Goal: Use online tool/utility: Utilize a website feature to perform a specific function

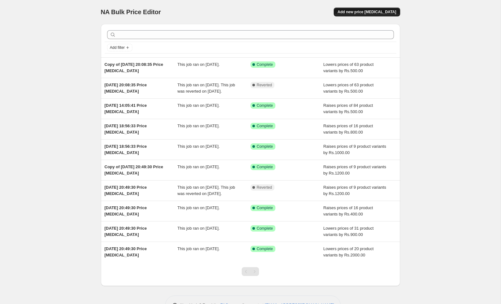
click at [363, 14] on span "Add new price [MEDICAL_DATA]" at bounding box center [367, 11] width 59 height 5
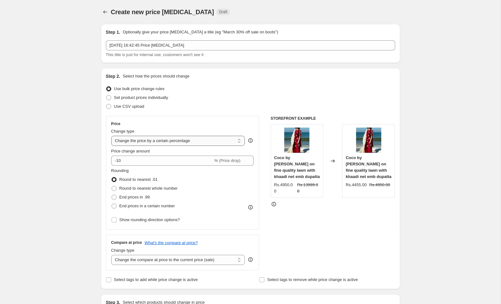
click at [150, 140] on select "Change the price to a certain amount Change the price by a certain amount Chang…" at bounding box center [178, 141] width 134 height 10
select select "by"
click at [111, 136] on select "Change the price to a certain amount Change the price by a certain amount Chang…" at bounding box center [178, 141] width 134 height 10
type input "-10.00"
click at [141, 162] on input "-10.00" at bounding box center [169, 161] width 97 height 10
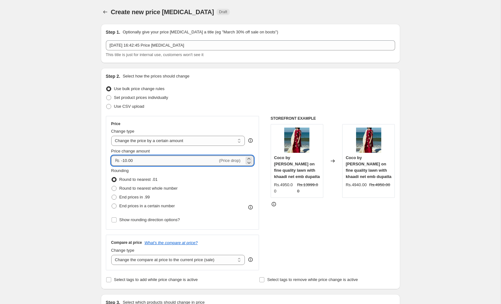
click at [141, 162] on input "-10.00" at bounding box center [169, 161] width 97 height 10
click at [138, 161] on input "-10.00" at bounding box center [169, 161] width 97 height 10
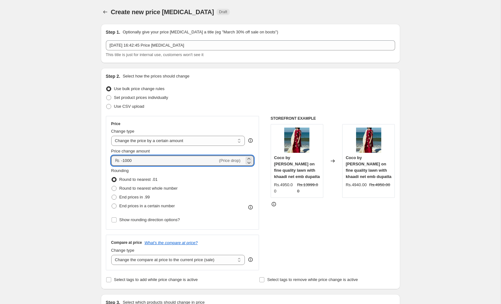
type input "-1000.00"
click at [111, 188] on span at bounding box center [114, 189] width 6 height 6
click at [112, 186] on input "Round to nearest whole number" at bounding box center [112, 186] width 0 height 0
radio input "true"
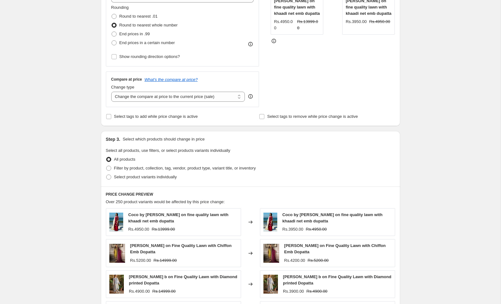
scroll to position [163, 0]
click at [117, 168] on span "Filter by product, collection, tag, vendor, product type, variant title, or inv…" at bounding box center [185, 168] width 142 height 5
click at [107, 166] on input "Filter by product, collection, tag, vendor, product type, variant title, or inv…" at bounding box center [106, 166] width 0 height 0
radio input "true"
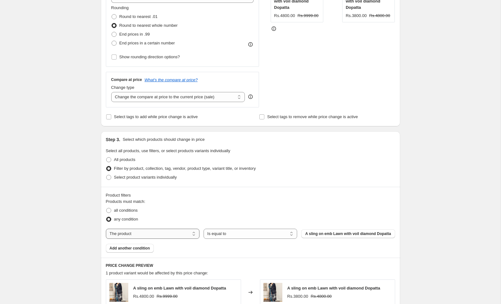
click at [183, 234] on select "The product The product's collection The product's tag The product's vendor The…" at bounding box center [153, 234] width 94 height 10
select select "tag"
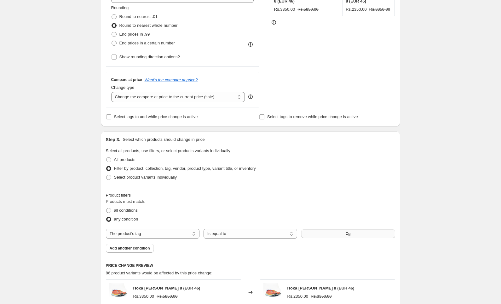
click at [320, 235] on button "Cg" at bounding box center [348, 233] width 94 height 9
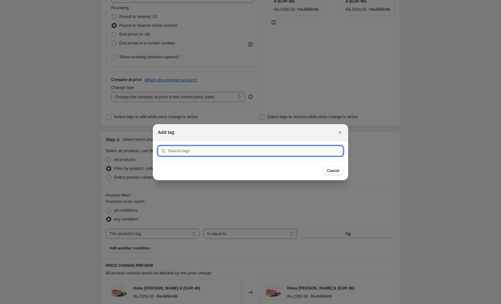
click at [217, 153] on input ":r2f:" at bounding box center [255, 151] width 175 height 10
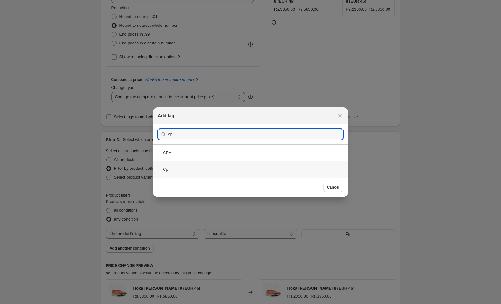
type input "cp"
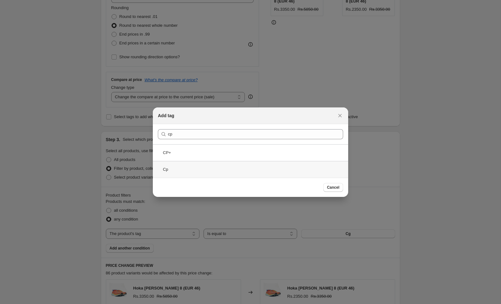
click at [180, 168] on div "Cp" at bounding box center [250, 169] width 195 height 17
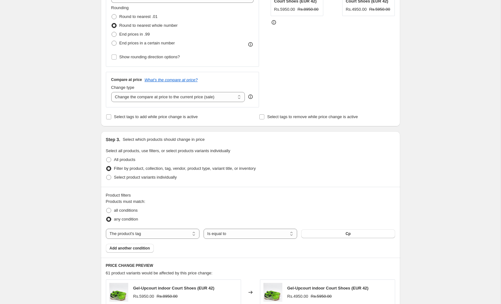
click at [462, 168] on div "Create new price [MEDICAL_DATA]. This page is ready Create new price [MEDICAL_D…" at bounding box center [250, 189] width 501 height 705
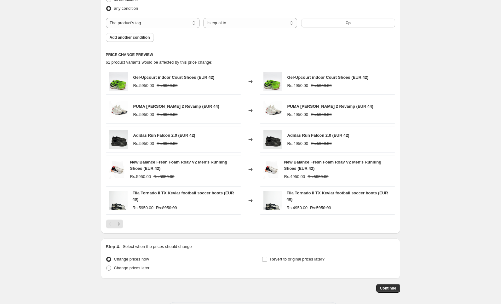
scroll to position [401, 0]
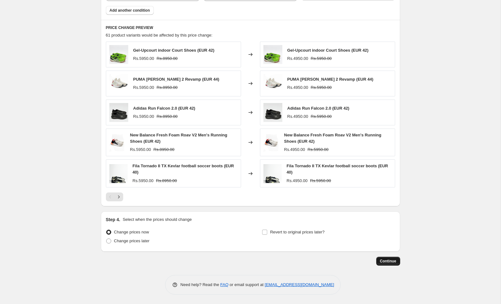
click at [393, 263] on span "Continue" at bounding box center [388, 261] width 16 height 5
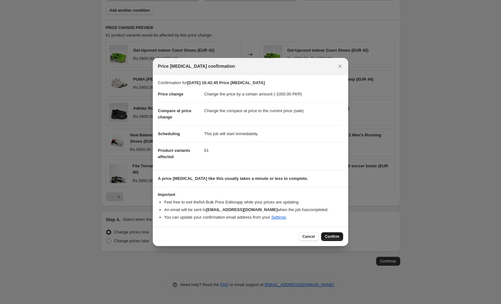
click at [331, 234] on button "Confirm" at bounding box center [332, 236] width 22 height 9
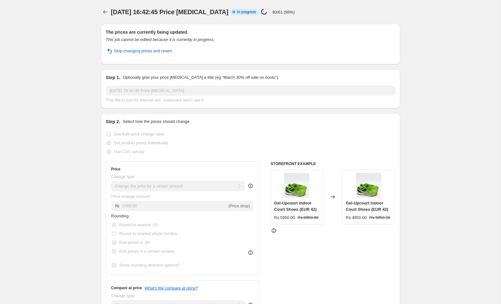
select select "by"
select select "tag"
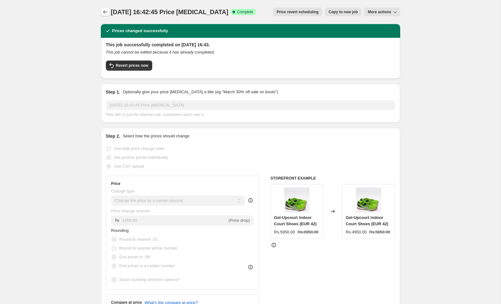
click at [103, 8] on button "Price change jobs" at bounding box center [105, 12] width 9 height 9
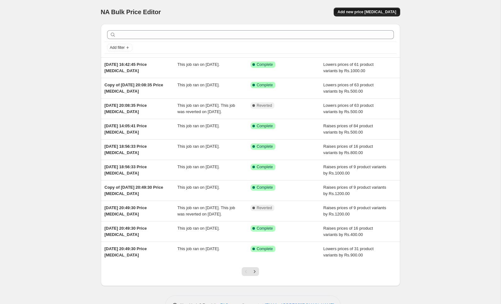
click at [376, 13] on span "Add new price [MEDICAL_DATA]" at bounding box center [367, 11] width 59 height 5
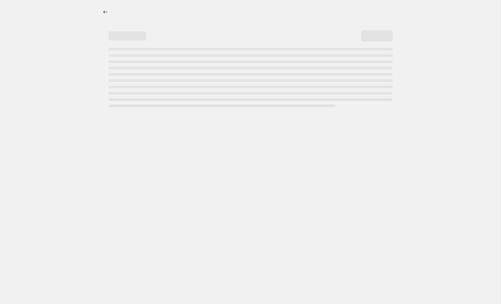
select select "percentage"
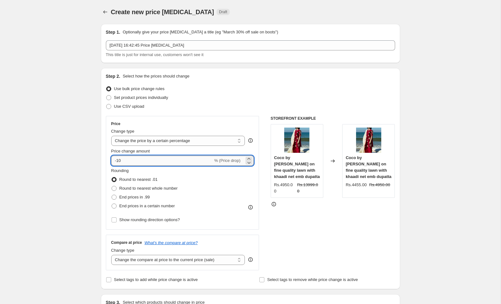
click at [154, 159] on input "-10" at bounding box center [162, 161] width 102 height 10
type input "-100"
click at [128, 188] on span "Round to nearest whole number" at bounding box center [148, 188] width 58 height 5
click at [112, 186] on input "Round to nearest whole number" at bounding box center [112, 186] width 0 height 0
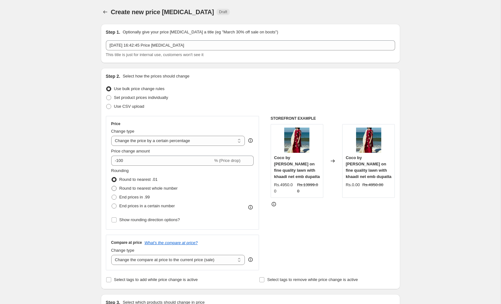
radio input "true"
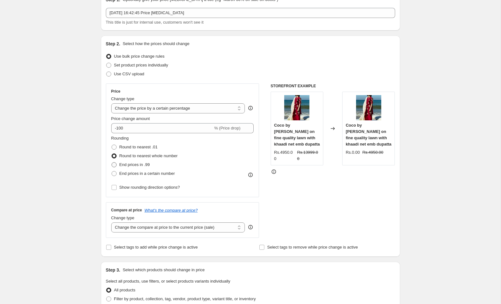
scroll to position [33, 0]
click at [132, 131] on input "-100" at bounding box center [162, 128] width 102 height 10
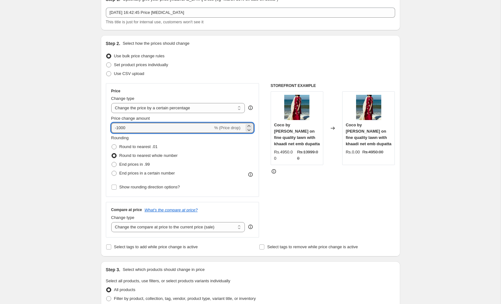
type input "-100"
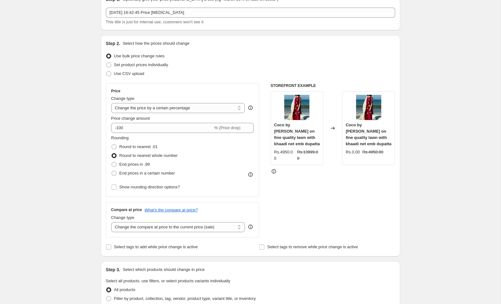
click at [65, 151] on div "Create new price [MEDICAL_DATA]. This page is ready Create new price [MEDICAL_D…" at bounding box center [250, 287] width 501 height 640
click at [128, 125] on input "-100" at bounding box center [162, 128] width 102 height 10
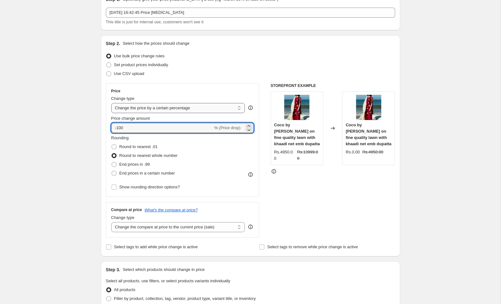
click at [168, 106] on select "Change the price to a certain amount Change the price by a certain amount Chang…" at bounding box center [178, 108] width 134 height 10
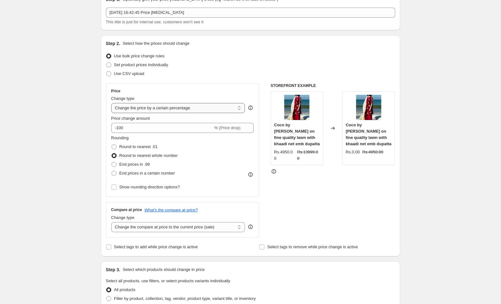
select select "by"
click at [111, 103] on select "Change the price to a certain amount Change the price by a certain amount Chang…" at bounding box center [178, 108] width 134 height 10
click at [139, 126] on input "-10.00" at bounding box center [169, 128] width 97 height 10
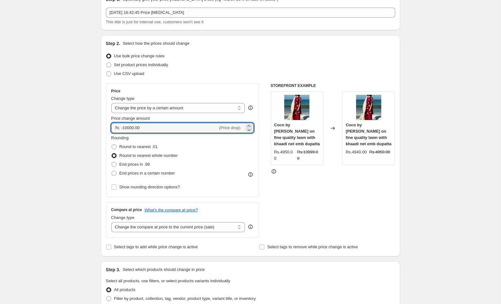
click at [74, 158] on div "Create new price [MEDICAL_DATA]. This page is ready Create new price [MEDICAL_D…" at bounding box center [250, 287] width 501 height 640
click at [135, 128] on input "-10000.00" at bounding box center [169, 128] width 97 height 10
type input "-1000.00"
click at [67, 139] on div "Create new price [MEDICAL_DATA]. This page is ready Create new price [MEDICAL_D…" at bounding box center [250, 287] width 501 height 640
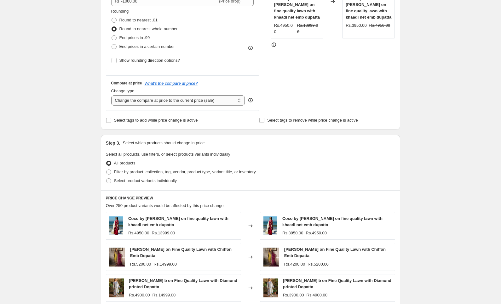
scroll to position [152, 0]
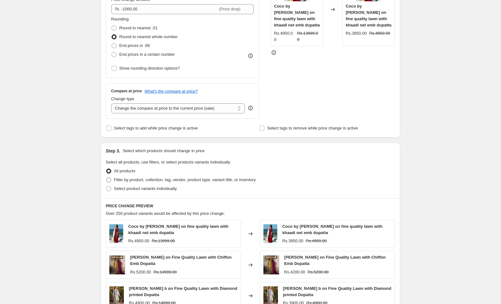
click at [148, 181] on span "Filter by product, collection, tag, vendor, product type, variant title, or inv…" at bounding box center [185, 179] width 142 height 5
click at [107, 178] on input "Filter by product, collection, tag, vendor, product type, variant title, or inv…" at bounding box center [106, 177] width 0 height 0
radio input "true"
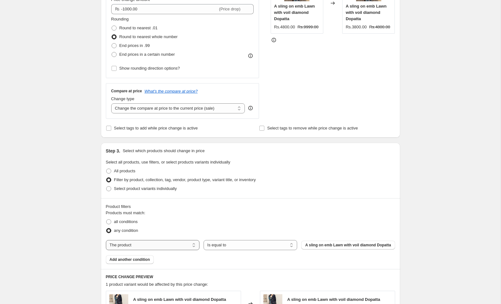
click at [175, 250] on select "The product The product's collection The product's tag The product's vendor The…" at bounding box center [153, 245] width 94 height 10
select select "tag"
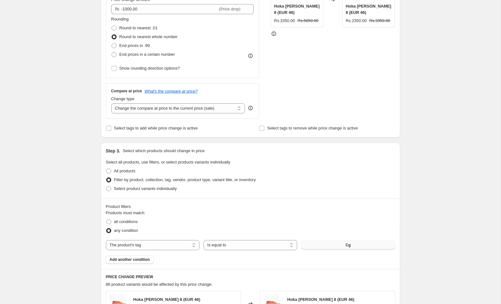
click at [348, 247] on span "Cg" at bounding box center [348, 245] width 5 height 5
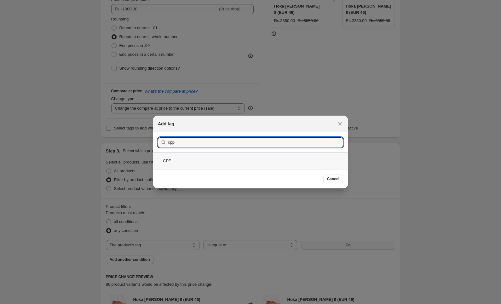
type input "cpp"
click at [165, 163] on div "CPP" at bounding box center [250, 161] width 195 height 17
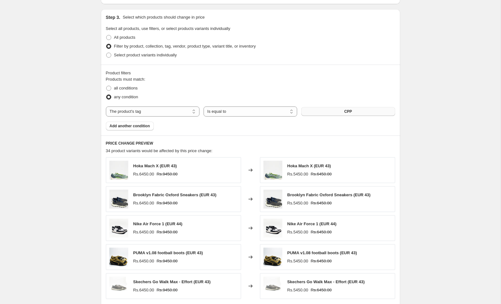
scroll to position [397, 0]
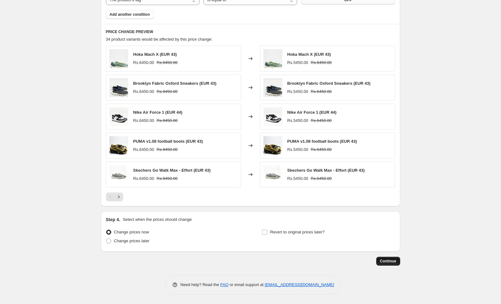
click at [382, 259] on button "Continue" at bounding box center [388, 261] width 24 height 9
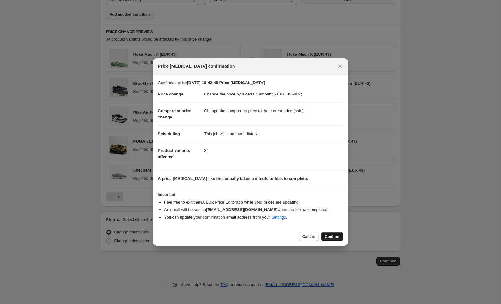
click at [328, 233] on button "Confirm" at bounding box center [332, 236] width 22 height 9
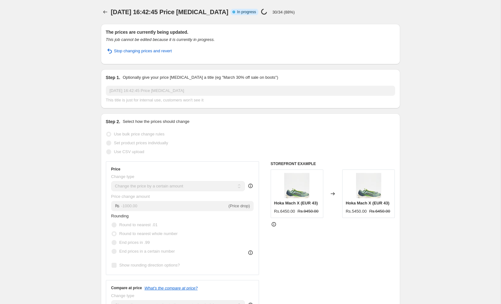
select select "by"
select select "tag"
